Goal: Transaction & Acquisition: Download file/media

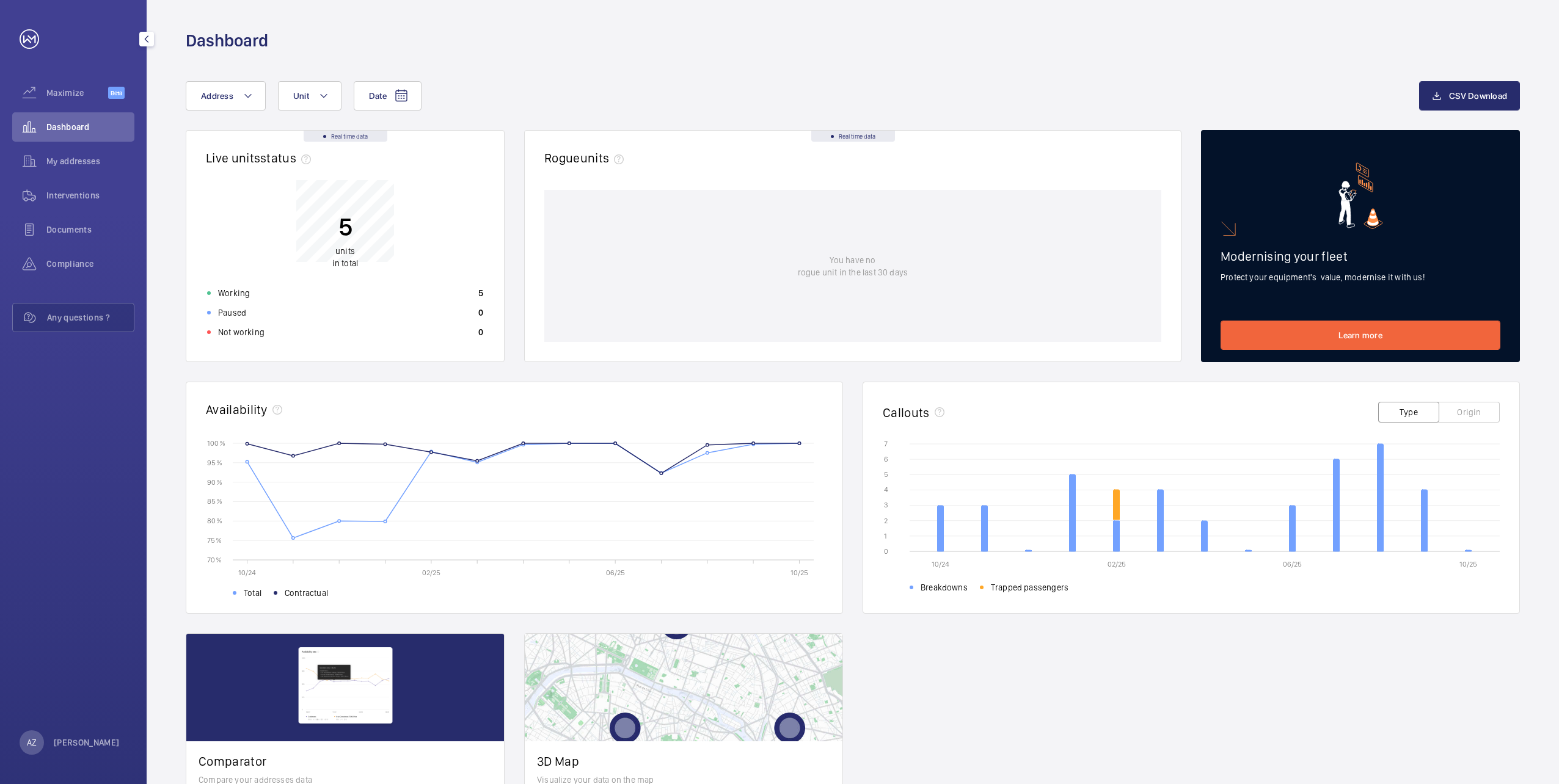
click at [76, 196] on span "Interventions" at bounding box center [91, 195] width 88 height 12
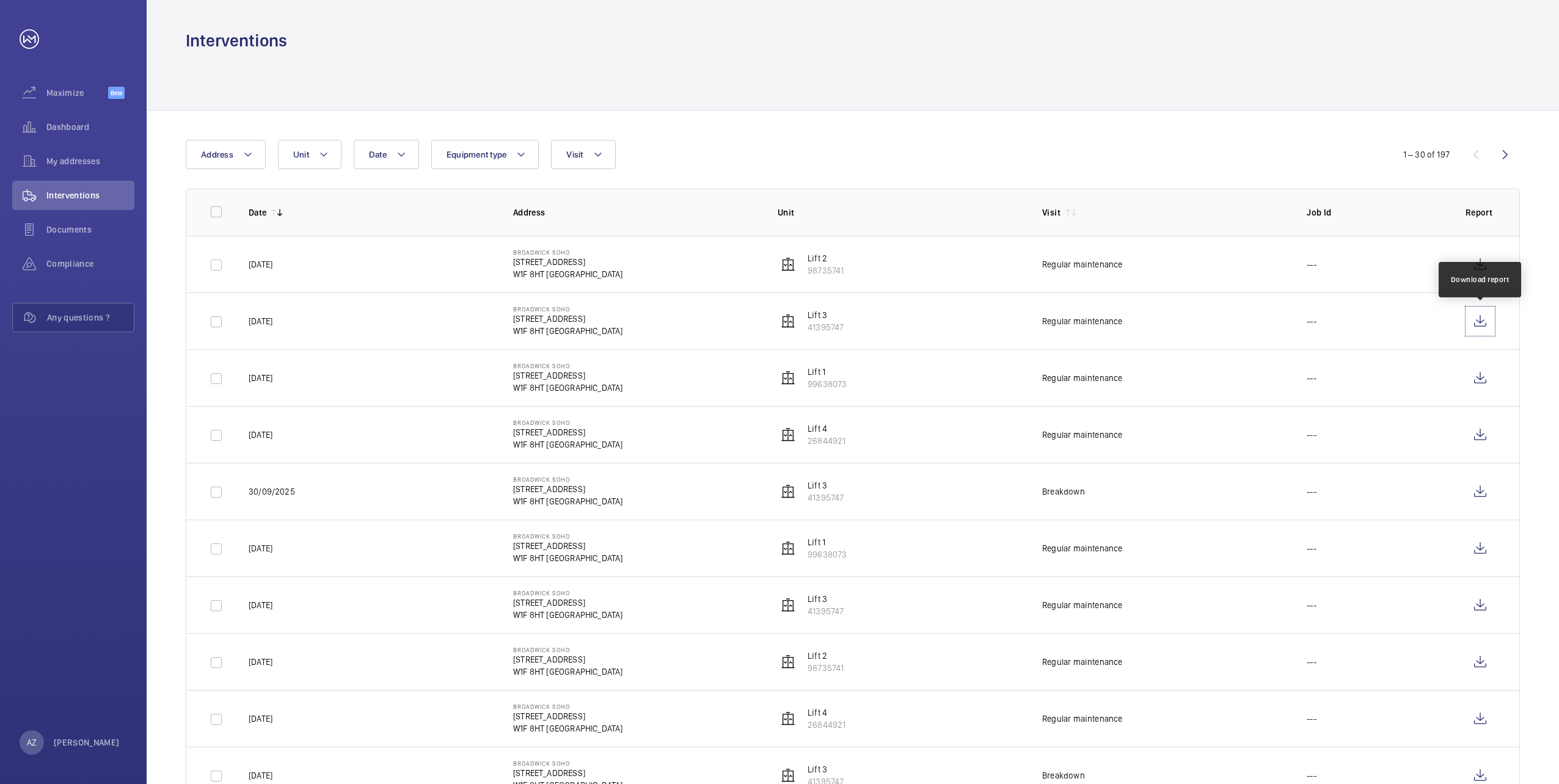
click at [1479, 319] on wm-front-icon-button at bounding box center [1480, 321] width 30 height 30
